Goal: Task Accomplishment & Management: Complete application form

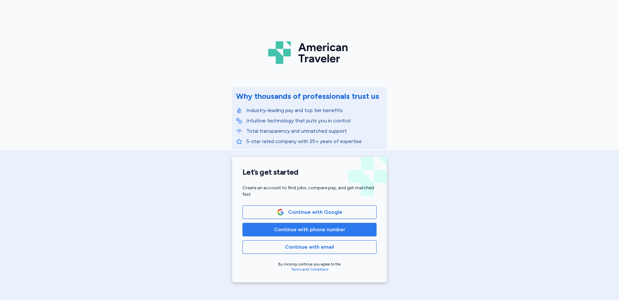
click at [308, 225] on span "Continue with phone number" at bounding box center [309, 229] width 71 height 8
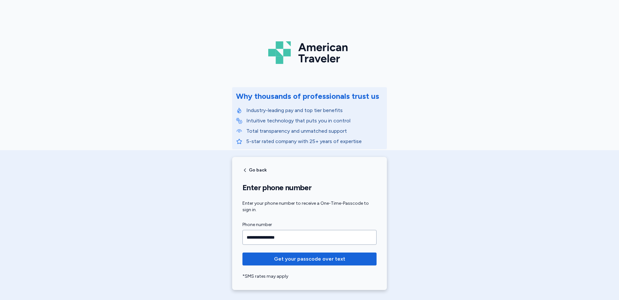
type input "**********"
click at [242, 252] on button "Get your passcode over text" at bounding box center [309, 258] width 134 height 13
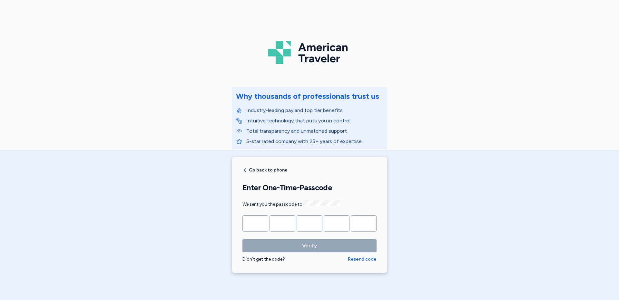
type input "*"
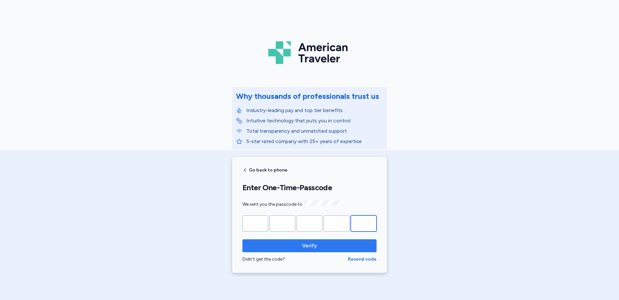
type input "*"
click at [281, 243] on span "Verify" at bounding box center [310, 245] width 124 height 8
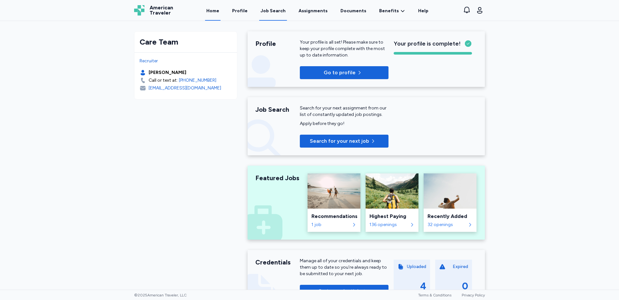
click at [274, 10] on div "Job Search" at bounding box center [273, 11] width 25 height 6
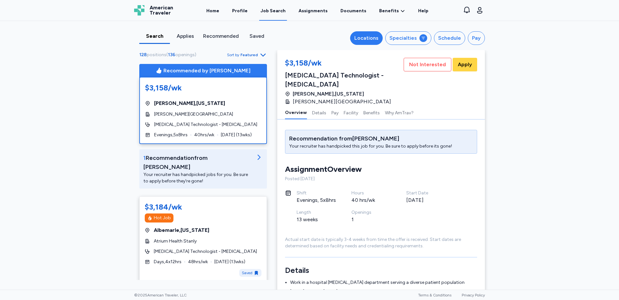
click at [367, 40] on div "Locations" at bounding box center [366, 38] width 24 height 8
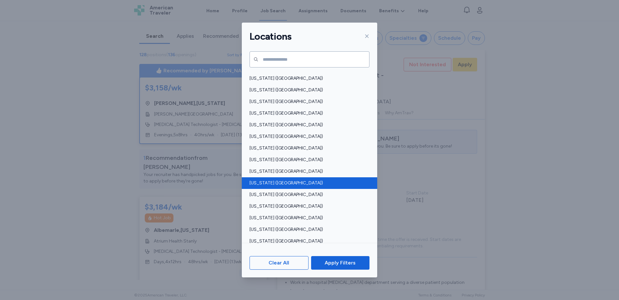
scroll to position [387, 0]
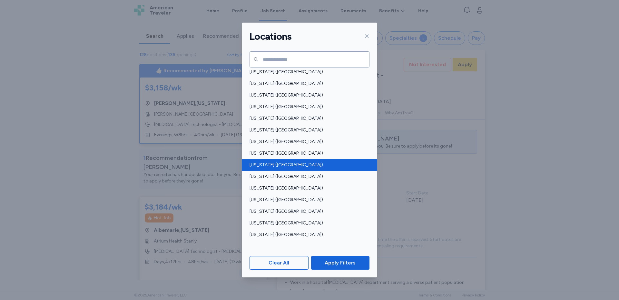
click at [281, 165] on span "[US_STATE] ([GEOGRAPHIC_DATA])" at bounding box center [308, 165] width 116 height 6
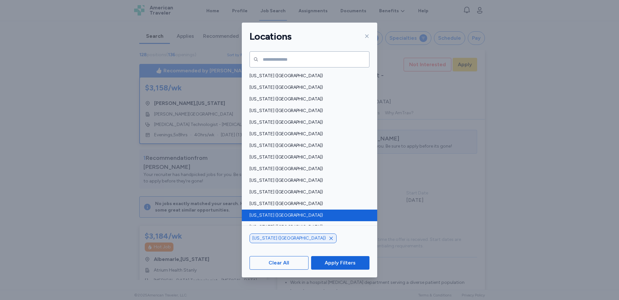
scroll to position [355, 0]
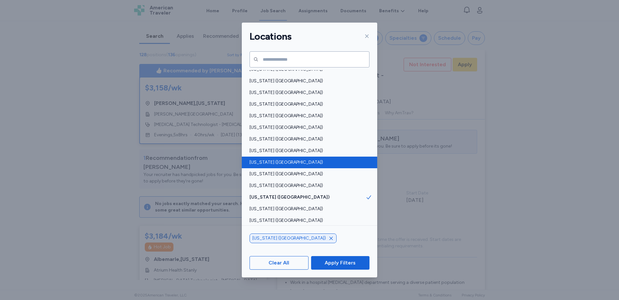
click at [275, 162] on span "[US_STATE] ([GEOGRAPHIC_DATA])" at bounding box center [308, 162] width 116 height 6
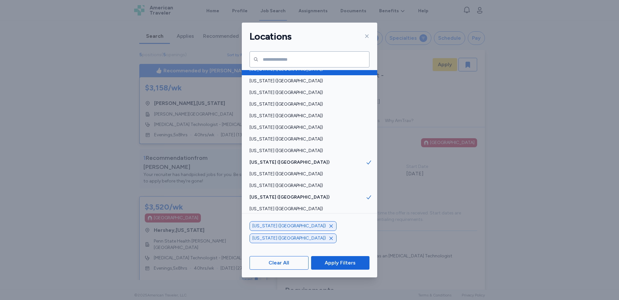
scroll to position [322, 0]
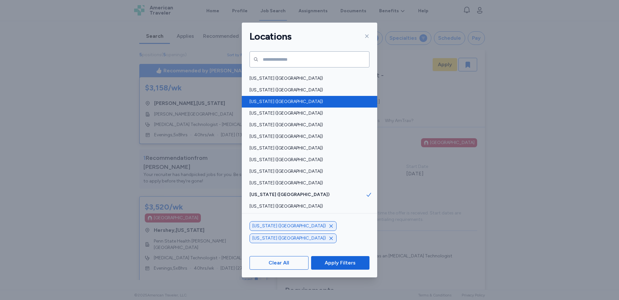
click at [278, 102] on span "[US_STATE] ([GEOGRAPHIC_DATA])" at bounding box center [308, 101] width 116 height 6
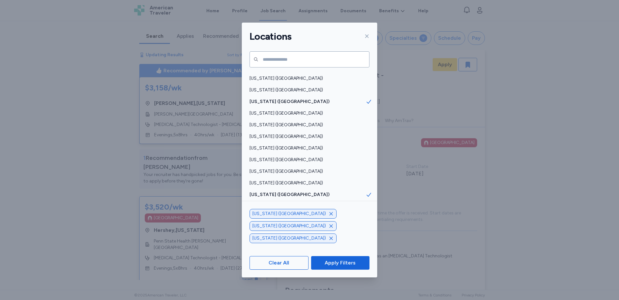
click at [336, 262] on span "Apply Filters" at bounding box center [340, 263] width 31 height 8
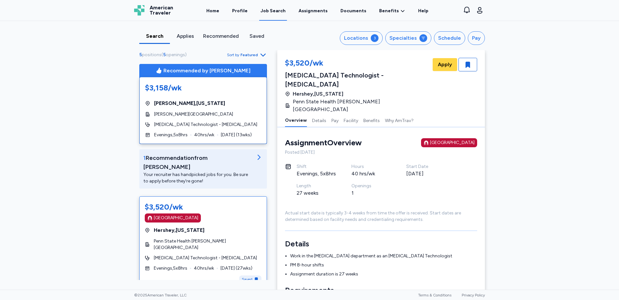
click at [192, 241] on div "$3,520/wk [GEOGRAPHIC_DATA] [GEOGRAPHIC_DATA] , [US_STATE] [GEOGRAPHIC_DATA] [P…" at bounding box center [203, 242] width 128 height 92
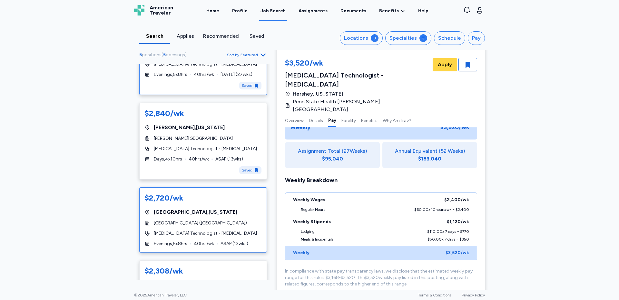
scroll to position [226, 0]
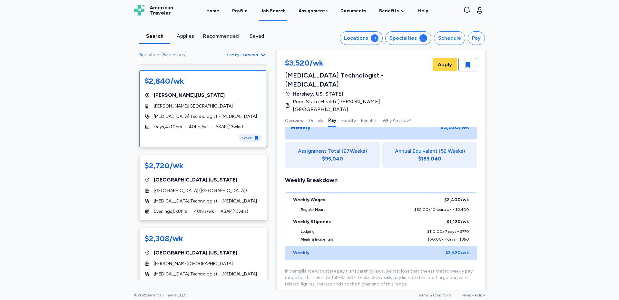
click at [219, 103] on div "[PERSON_NAME][GEOGRAPHIC_DATA]" at bounding box center [203, 106] width 117 height 6
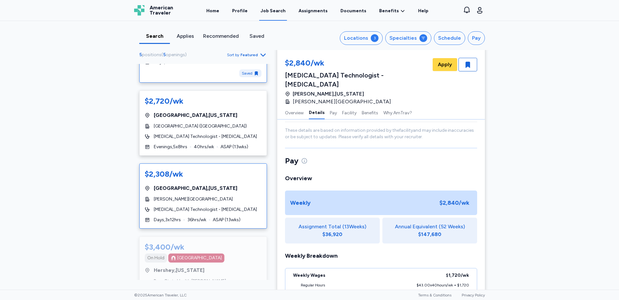
scroll to position [322, 0]
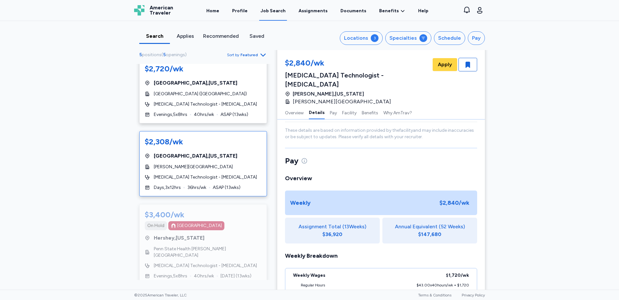
click at [208, 163] on div "[PERSON_NAME][GEOGRAPHIC_DATA]" at bounding box center [203, 166] width 117 height 6
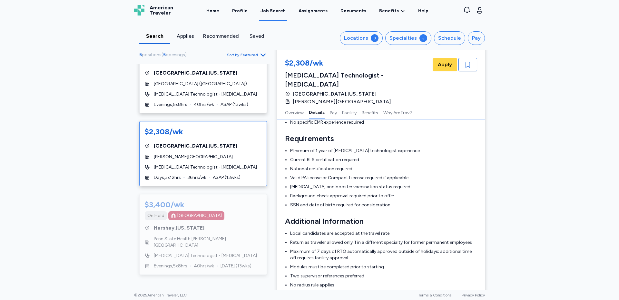
scroll to position [97, 0]
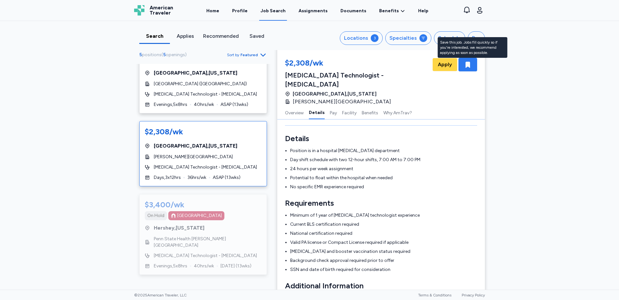
click at [464, 66] on icon "button" at bounding box center [468, 65] width 8 height 8
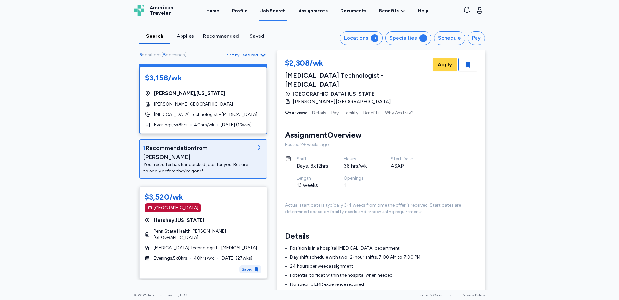
scroll to position [0, 0]
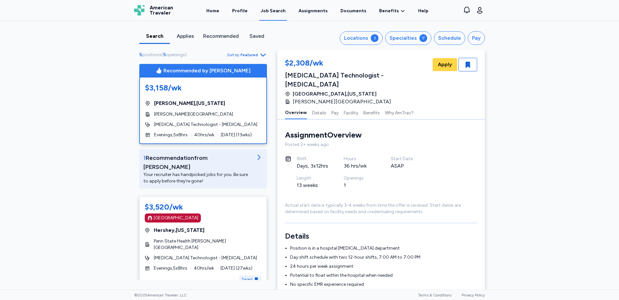
click at [226, 131] on div "$3,158/wk [GEOGRAPHIC_DATA] , [US_STATE] [PERSON_NAME][GEOGRAPHIC_DATA] [MEDICA…" at bounding box center [203, 110] width 127 height 66
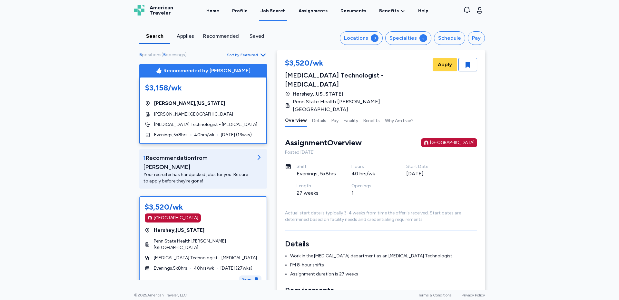
click at [216, 128] on div "$3,158/wk [GEOGRAPHIC_DATA] , [US_STATE] [PERSON_NAME][GEOGRAPHIC_DATA] [MEDICA…" at bounding box center [203, 110] width 127 height 66
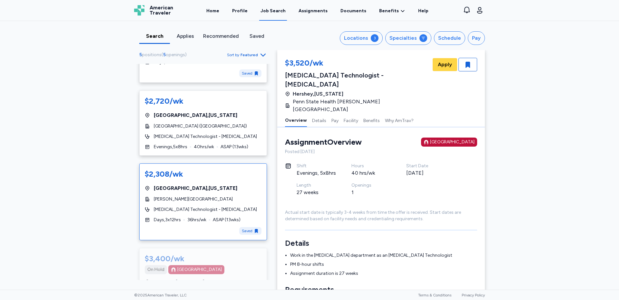
scroll to position [344, 0]
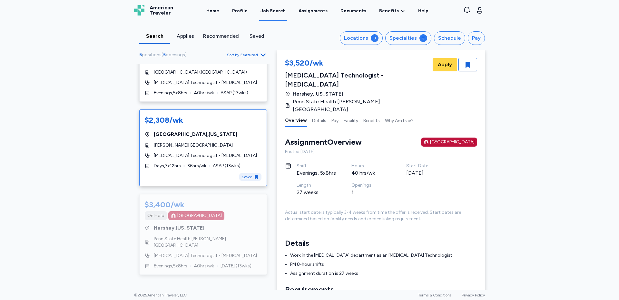
click at [213, 147] on div "$2,308/wk [GEOGRAPHIC_DATA] , [US_STATE] [PERSON_NAME][GEOGRAPHIC_DATA] [MEDICA…" at bounding box center [203, 147] width 128 height 77
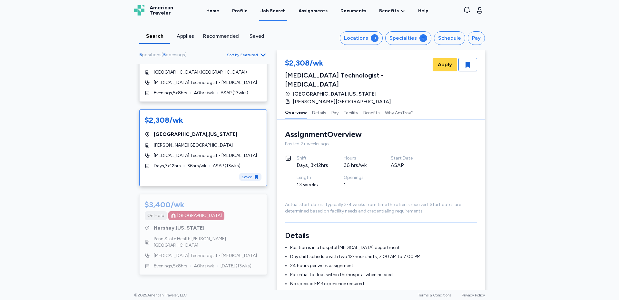
click at [211, 134] on span "[GEOGRAPHIC_DATA] , [US_STATE]" at bounding box center [196, 134] width 84 height 8
click at [163, 115] on div "$2,308/wk" at bounding box center [164, 120] width 38 height 10
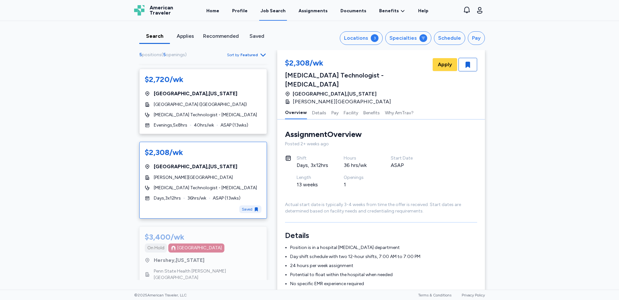
scroll to position [280, 0]
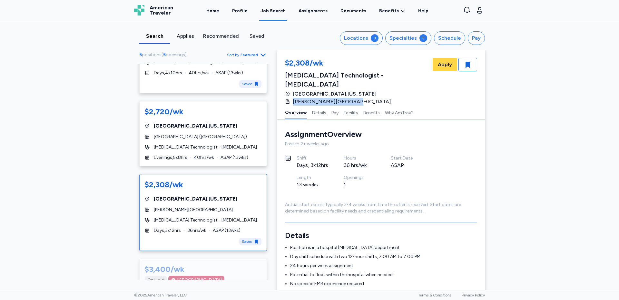
drag, startPoint x: 345, startPoint y: 91, endPoint x: 289, endPoint y: 93, distance: 56.4
click at [289, 98] on div "[PERSON_NAME][GEOGRAPHIC_DATA]" at bounding box center [356, 102] width 143 height 8
copy span "[PERSON_NAME][GEOGRAPHIC_DATA]"
